Goal: Navigation & Orientation: Find specific page/section

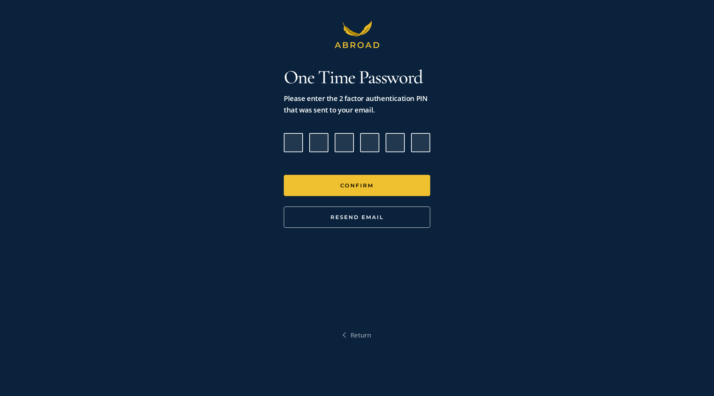
click at [288, 146] on input "Please enter verification code. Digit 1" at bounding box center [293, 142] width 19 height 19
paste input "9"
type input "5"
type input "7"
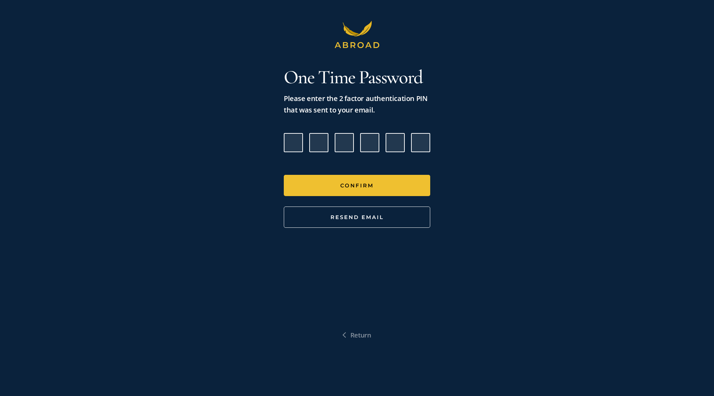
type input "7"
type input "9"
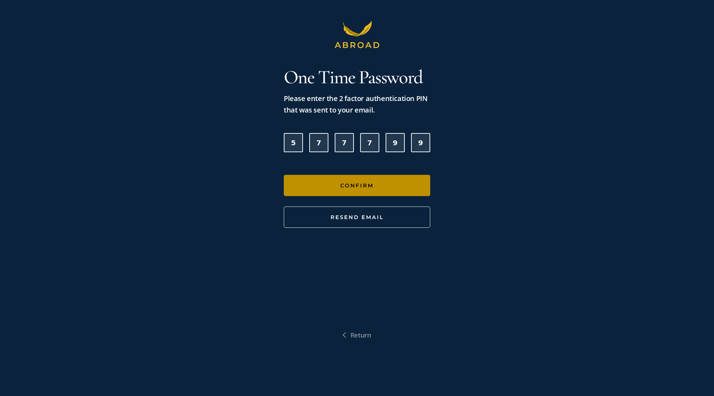
click at [323, 185] on button "Confirm" at bounding box center [357, 185] width 146 height 21
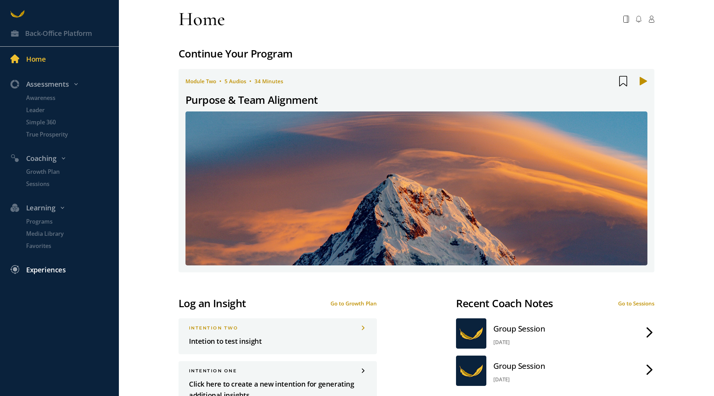
click at [54, 271] on div "Experiences" at bounding box center [46, 271] width 40 height 12
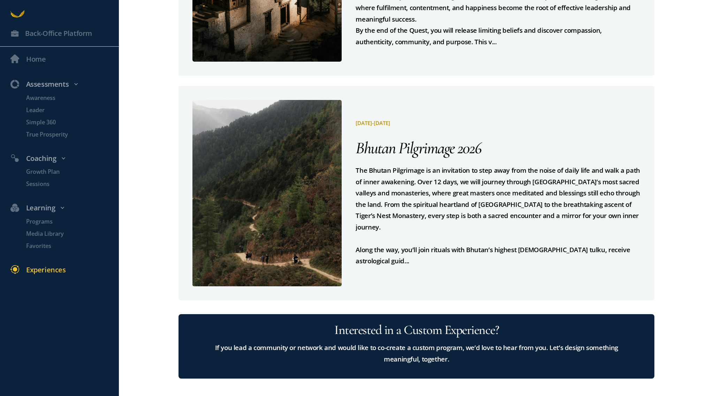
scroll to position [1103, 0]
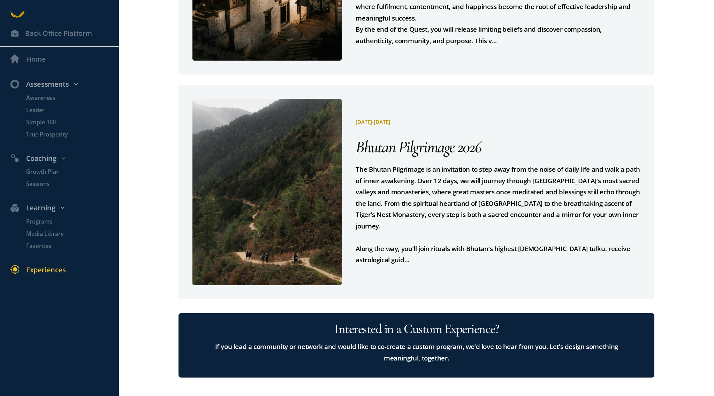
click at [266, 233] on div at bounding box center [266, 192] width 149 height 186
